Goal: Transaction & Acquisition: Purchase product/service

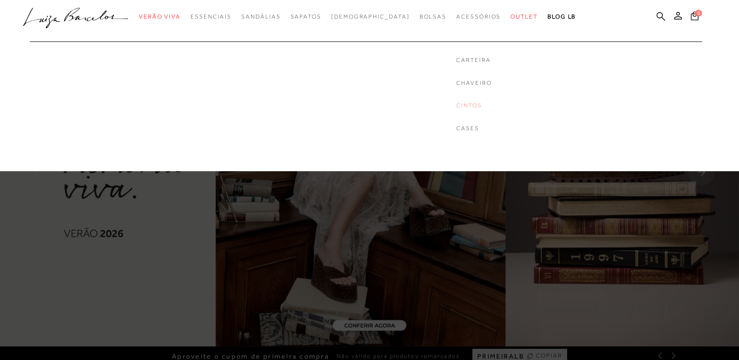
click at [456, 106] on link "Cintos" at bounding box center [473, 106] width 35 height 8
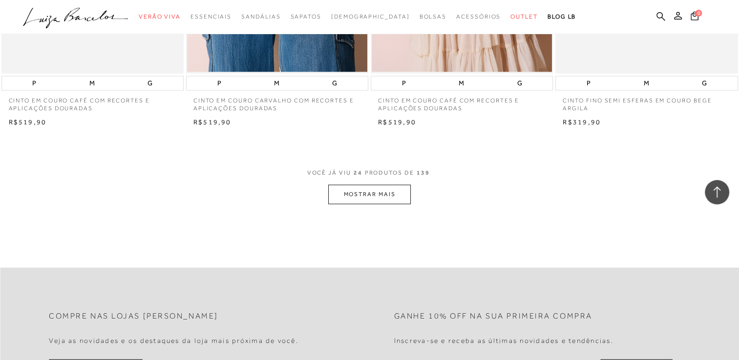
scroll to position [1953, 0]
click at [347, 192] on button "MOSTRAR MAIS" at bounding box center [369, 194] width 82 height 19
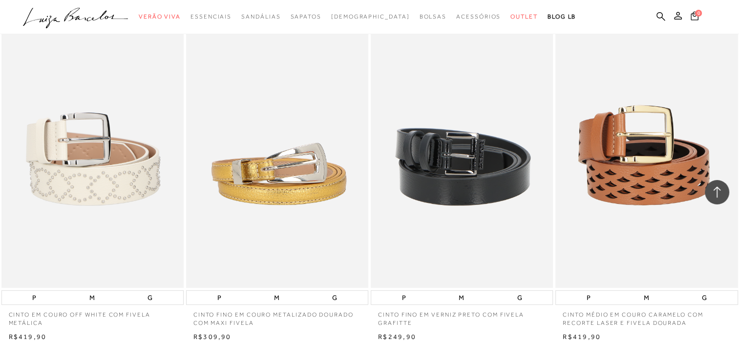
scroll to position [4102, 0]
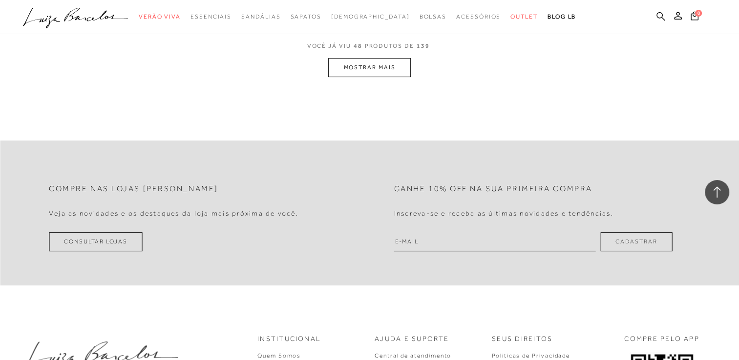
click at [361, 70] on button "MOSTRAR MAIS" at bounding box center [369, 67] width 82 height 19
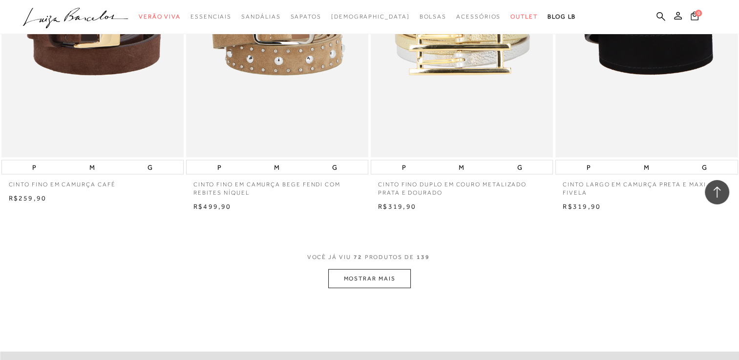
scroll to position [5958, 0]
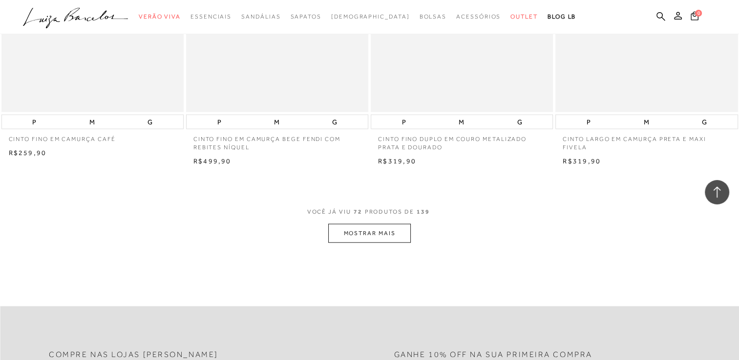
click at [361, 241] on button "MOSTRAR MAIS" at bounding box center [369, 233] width 82 height 19
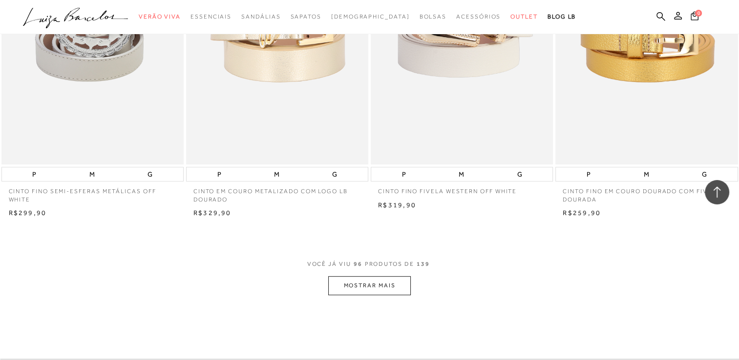
scroll to position [7960, 0]
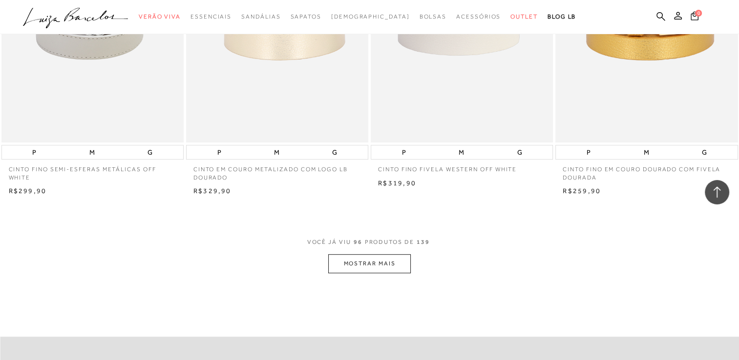
click at [381, 265] on button "MOSTRAR MAIS" at bounding box center [369, 263] width 82 height 19
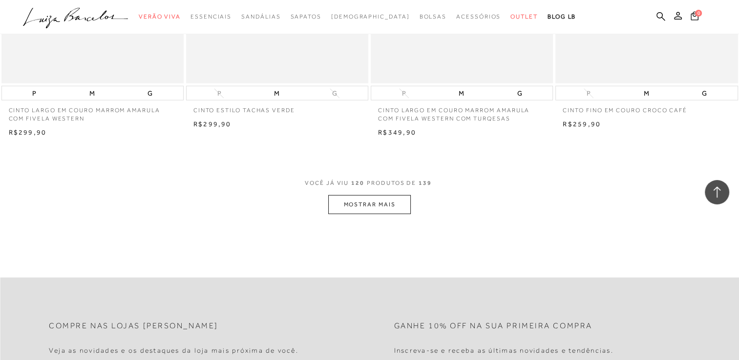
scroll to position [10158, 0]
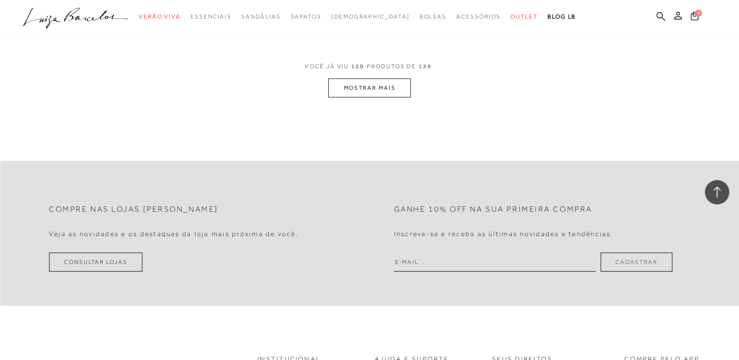
click at [363, 88] on button "MOSTRAR MAIS" at bounding box center [369, 88] width 82 height 19
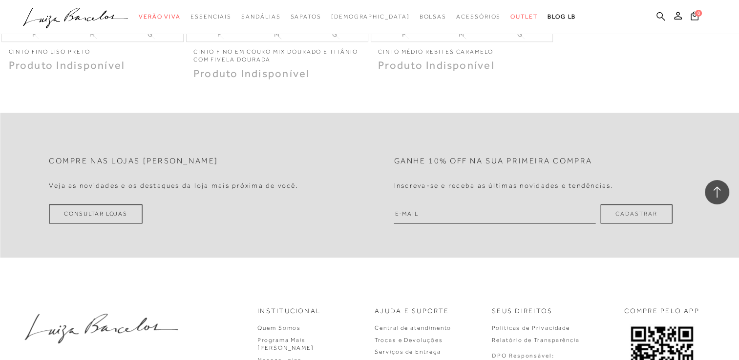
scroll to position [11902, 0]
